Goal: Transaction & Acquisition: Download file/media

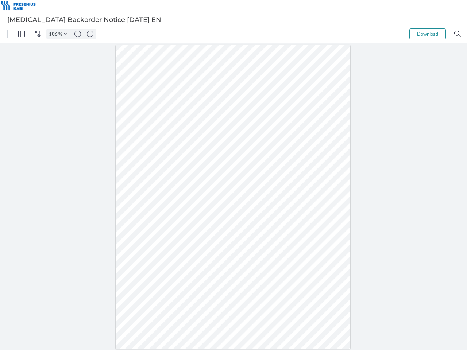
click at [22, 34] on img "Panel" at bounding box center [21, 34] width 7 height 7
click at [38, 34] on img "View Controls" at bounding box center [37, 34] width 7 height 7
click at [54, 34] on input "106" at bounding box center [53, 34] width 12 height 7
click at [65, 34] on img "Zoom Controls" at bounding box center [65, 33] width 3 height 3
click at [78, 34] on img "Zoom out" at bounding box center [77, 34] width 7 height 7
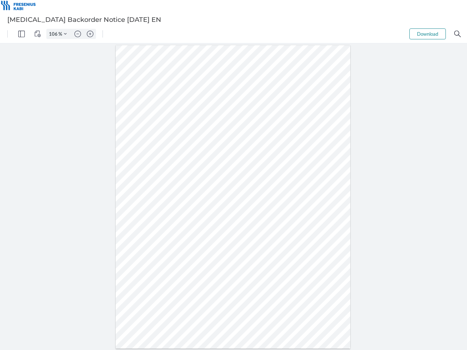
click at [90, 34] on img "Zoom in" at bounding box center [90, 34] width 7 height 7
click at [428, 34] on button "Download" at bounding box center [427, 33] width 36 height 11
click at [458, 34] on img "Search" at bounding box center [457, 34] width 7 height 7
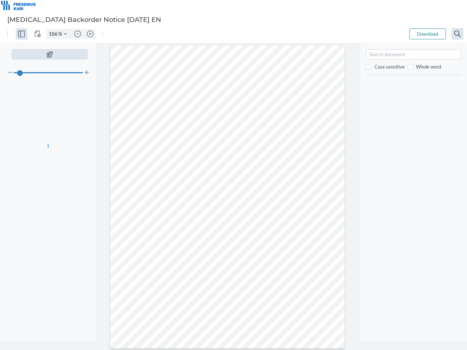
type input "106"
